Goal: Navigation & Orientation: Find specific page/section

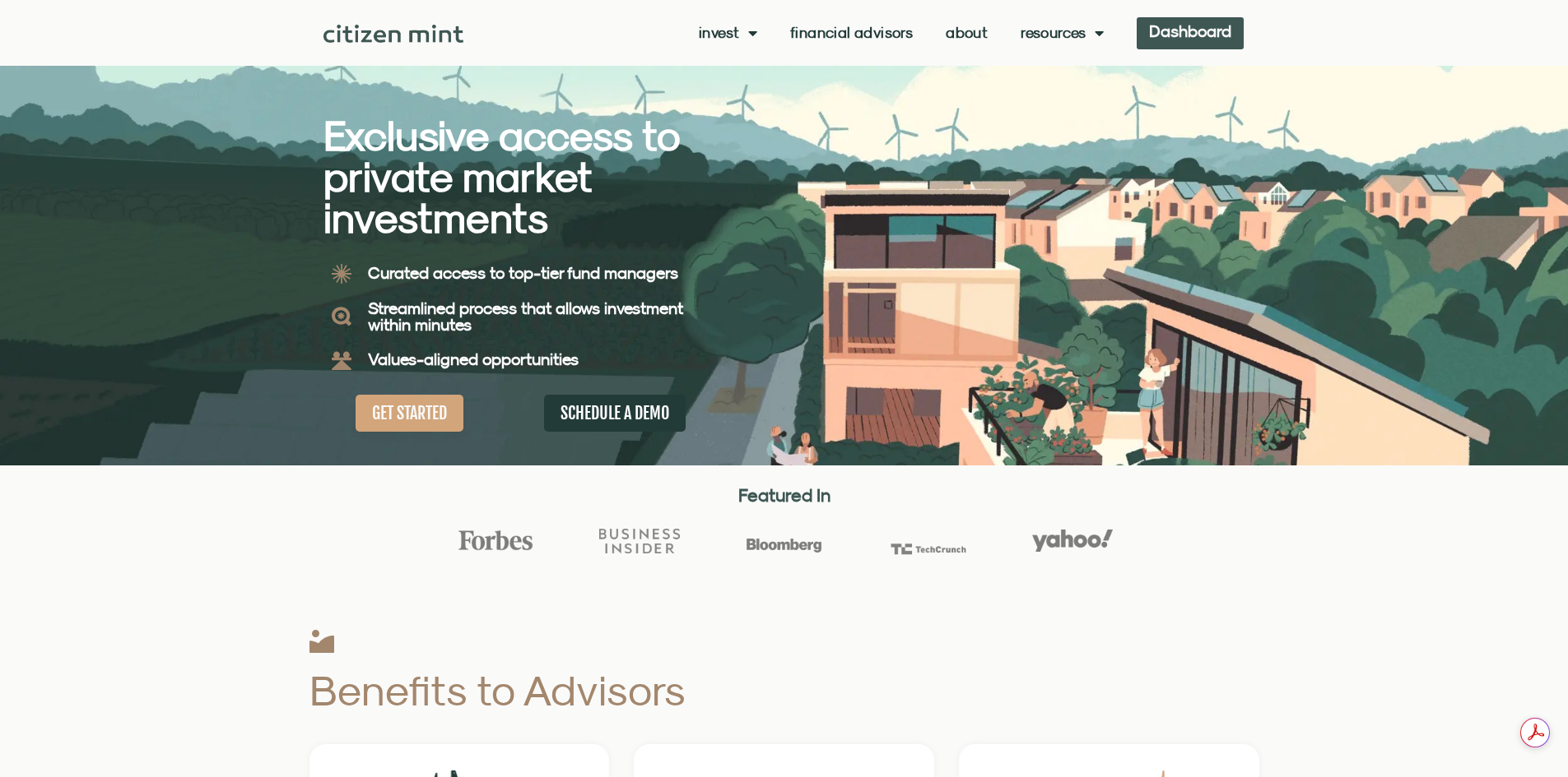
click at [1179, 39] on link "Dashboard" at bounding box center [1190, 33] width 107 height 32
drag, startPoint x: 0, startPoint y: 0, endPoint x: 1219, endPoint y: 43, distance: 1219.8
click at [1219, 43] on link "Dashboard" at bounding box center [1190, 33] width 107 height 32
click at [1201, 21] on link "Dashboard" at bounding box center [1190, 33] width 107 height 32
click at [1210, 26] on link "Dashboard" at bounding box center [1190, 33] width 107 height 32
